Goal: Information Seeking & Learning: Learn about a topic

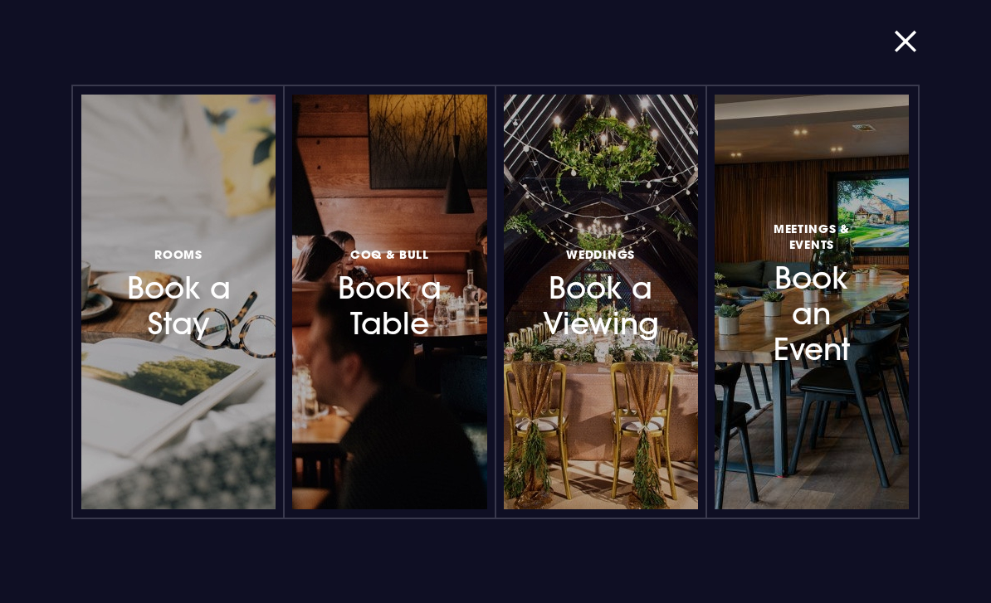
click at [889, 38] on div "Rooms Book a Stay Coq & Bull Book a Table Weddings Book a Viewing Meetings & Ev…" at bounding box center [496, 301] width 958 height 603
click at [906, 47] on button "button" at bounding box center [915, 41] width 43 height 17
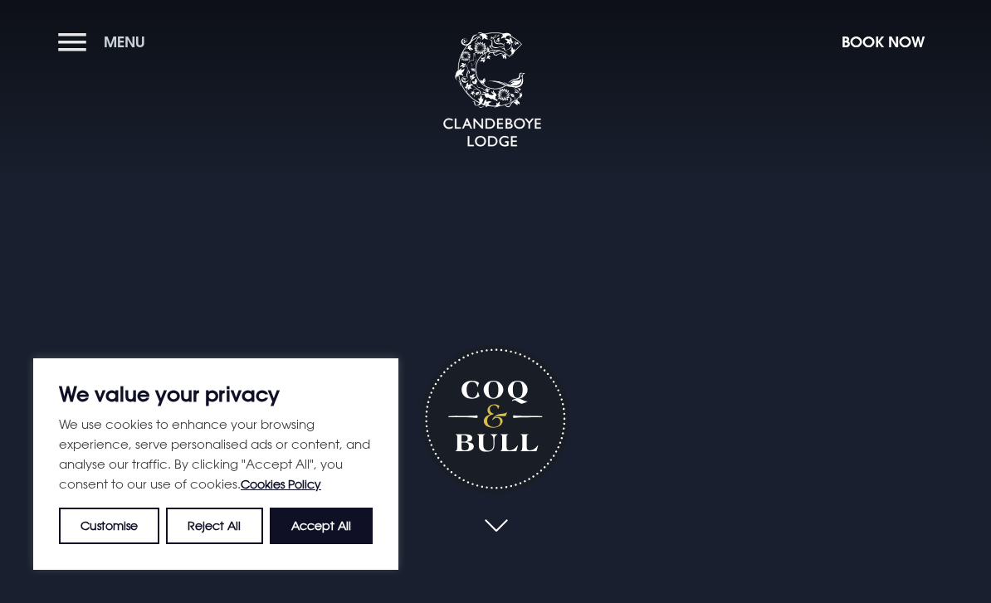
click at [84, 42] on button "Menu" at bounding box center [105, 42] width 95 height 36
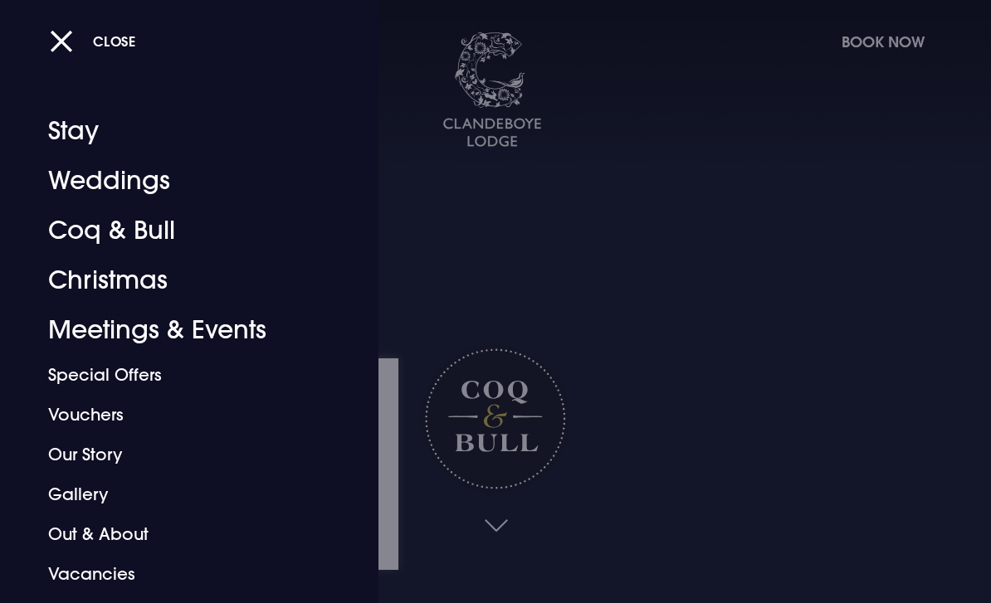
click at [84, 229] on link "Coq & Bull" at bounding box center [178, 231] width 260 height 50
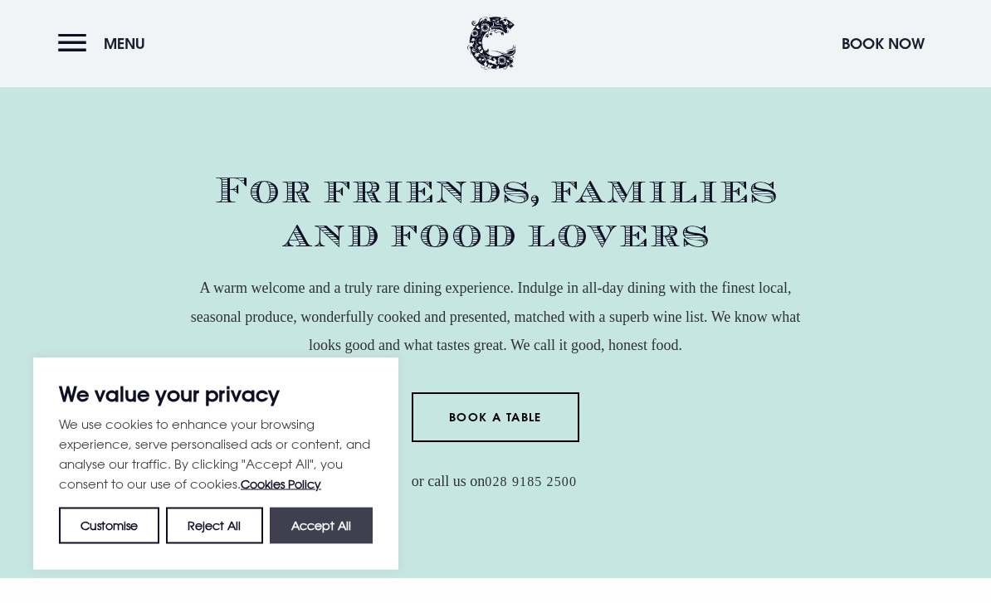
click at [348, 545] on button "Accept All" at bounding box center [321, 526] width 103 height 37
checkbox input "true"
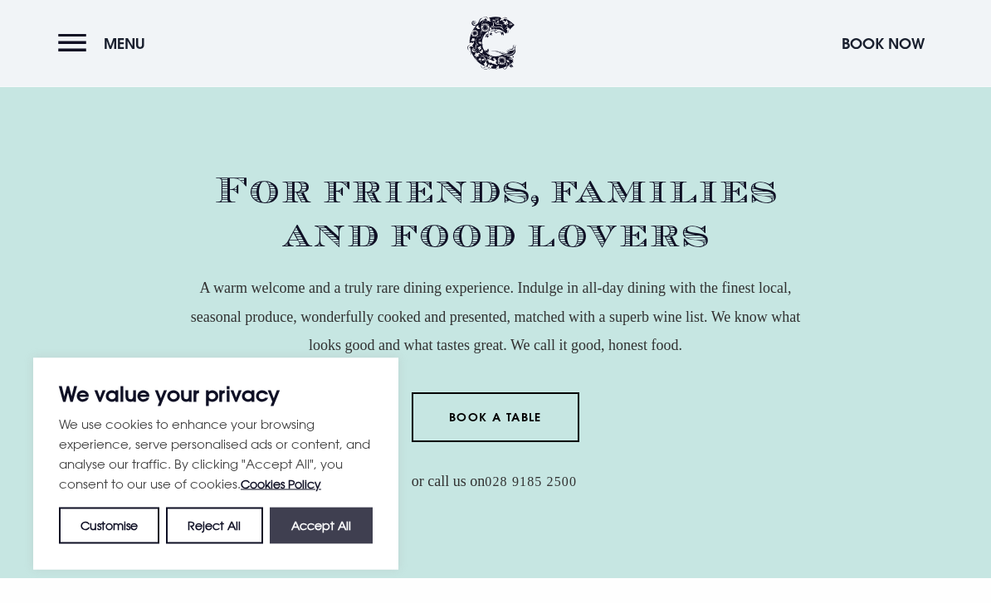
checkbox input "true"
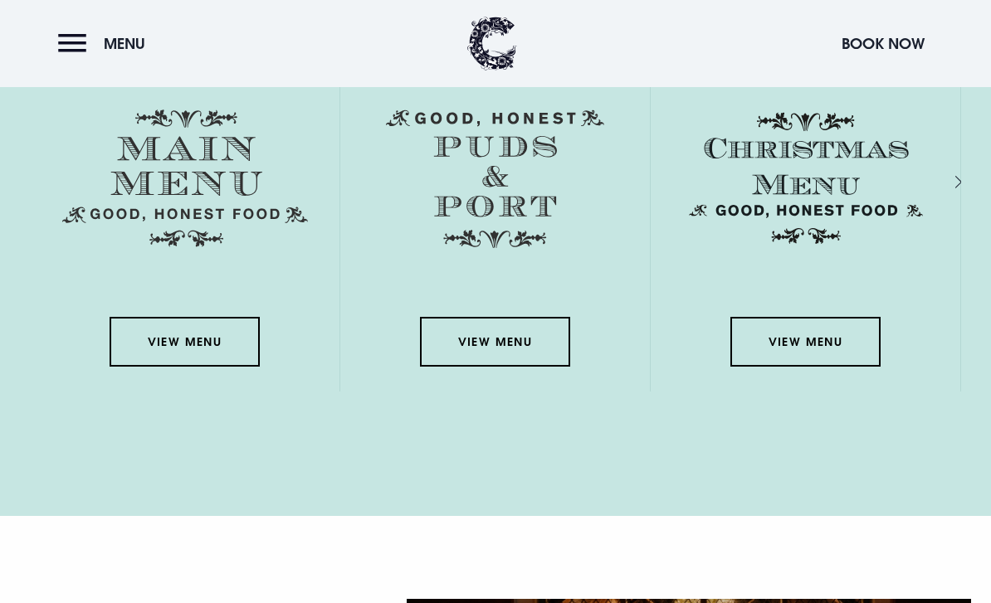
scroll to position [2421, 0]
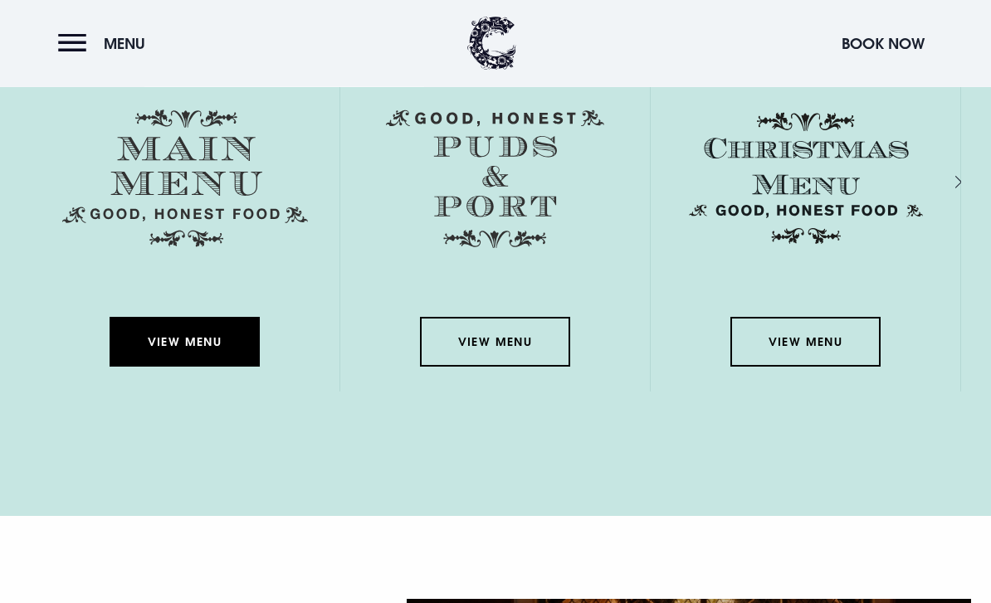
click at [155, 368] on link "View Menu" at bounding box center [184, 343] width 149 height 50
